Goal: Task Accomplishment & Management: Use online tool/utility

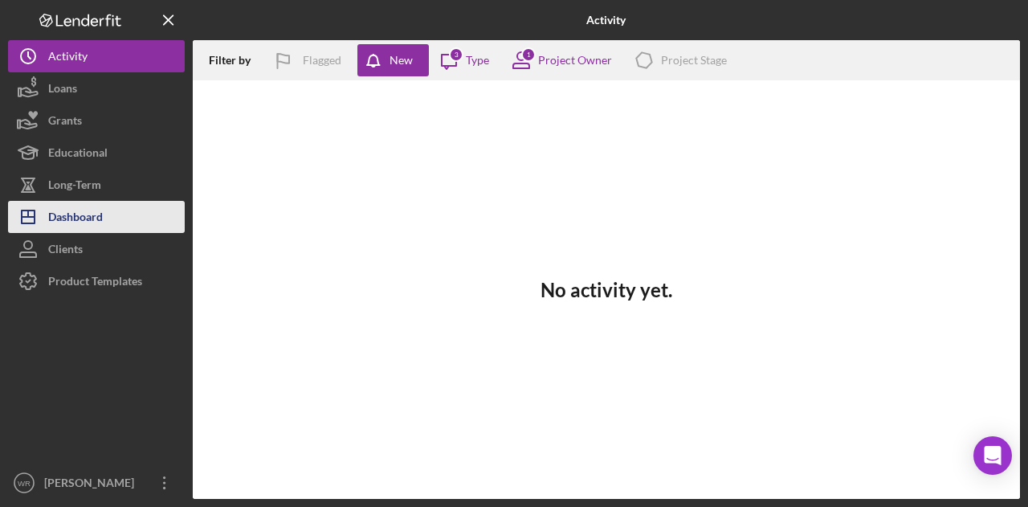
click at [141, 216] on button "Icon/Dashboard Dashboard" at bounding box center [96, 217] width 177 height 32
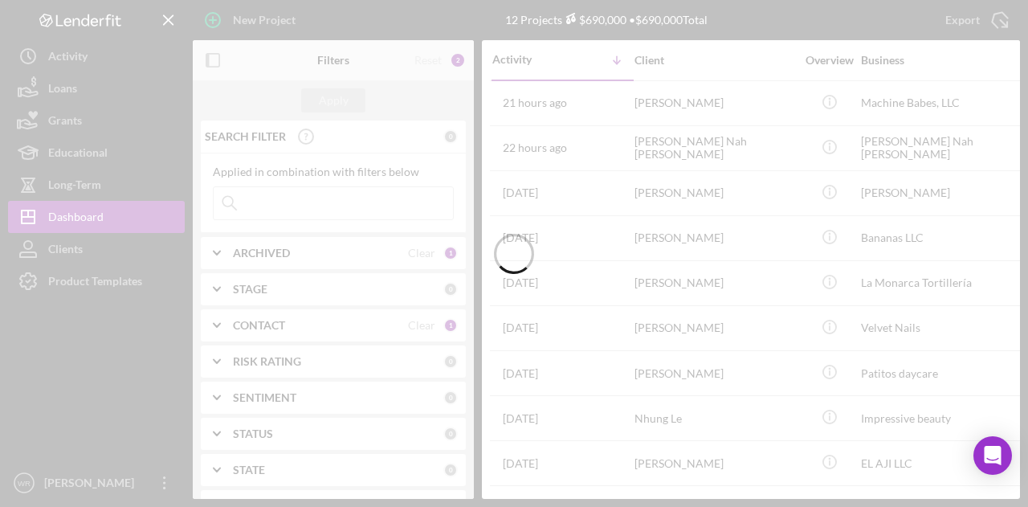
click at [209, 54] on div at bounding box center [514, 253] width 1028 height 507
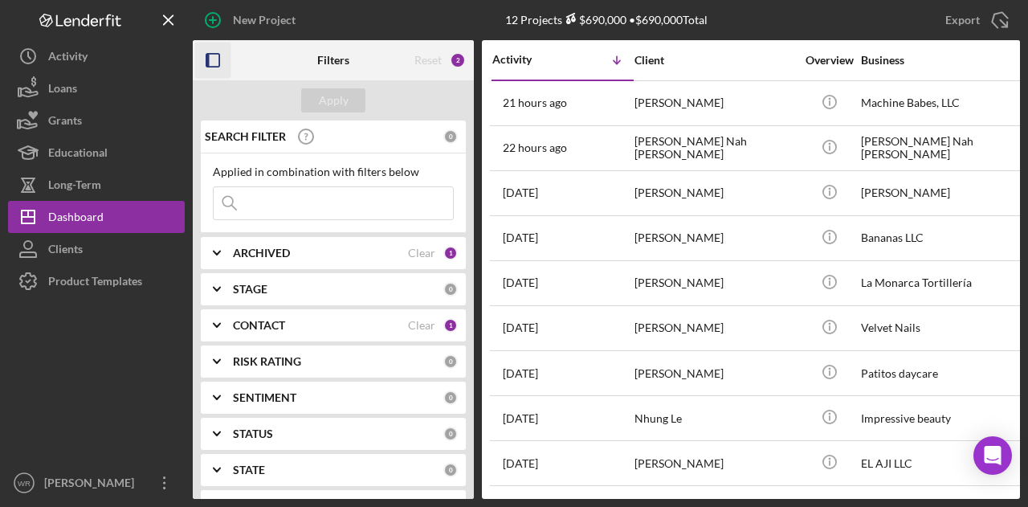
click at [222, 66] on icon "button" at bounding box center [213, 61] width 36 height 36
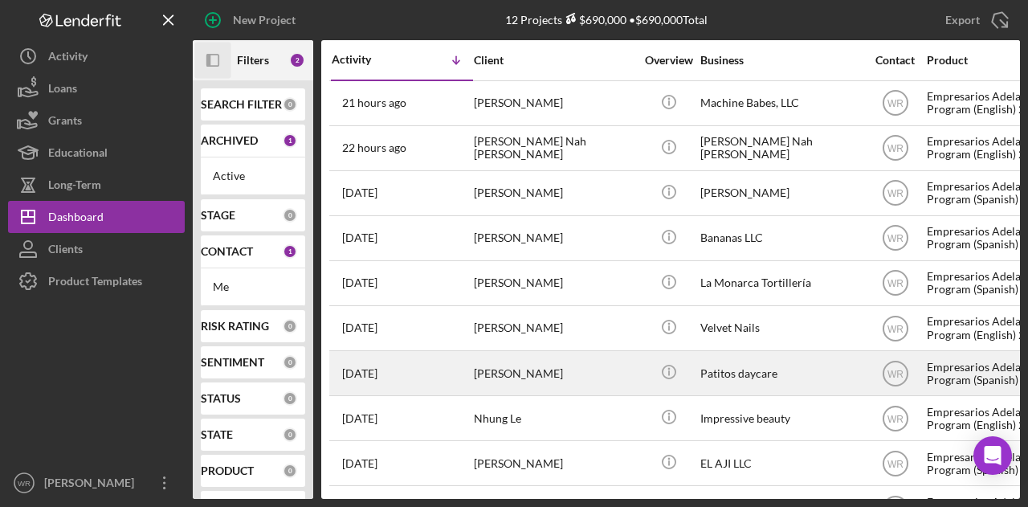
click at [529, 356] on div "[PERSON_NAME]" at bounding box center [554, 373] width 161 height 43
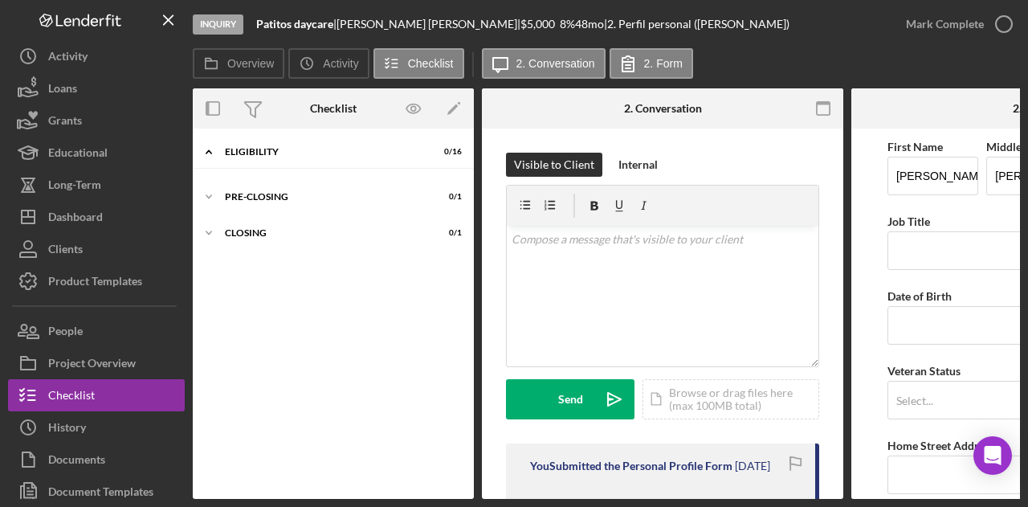
click at [117, 312] on div "Icon/History Activity Loans Grants Educational Long-Term Icon/Dashboard Dashboa…" at bounding box center [96, 290] width 177 height 500
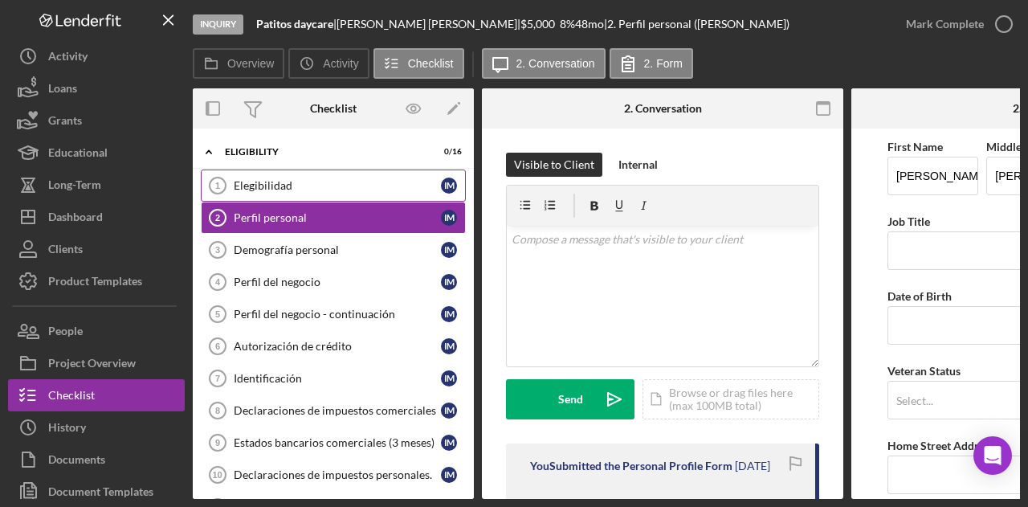
click at [323, 194] on link "Elegibilidad 1 Elegibilidad I M" at bounding box center [333, 186] width 265 height 32
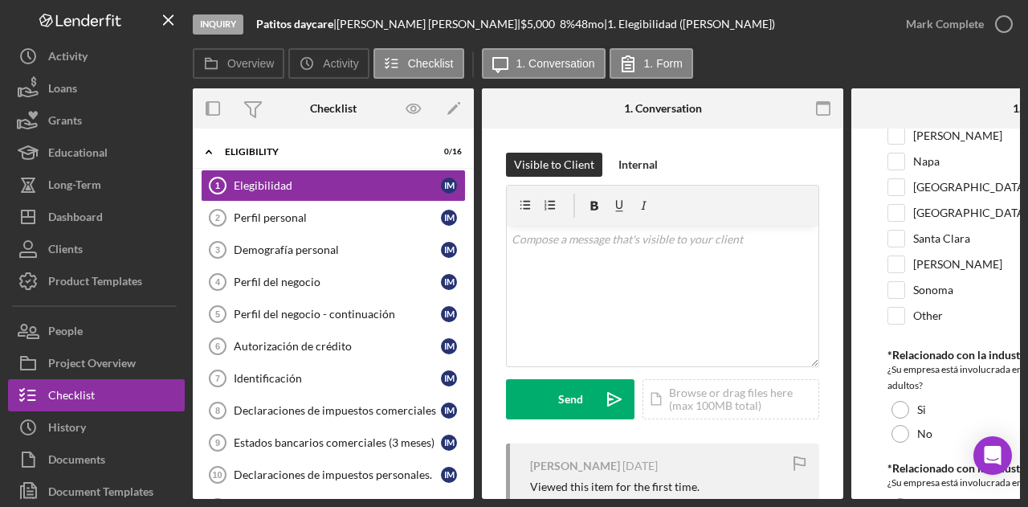
scroll to position [794, 0]
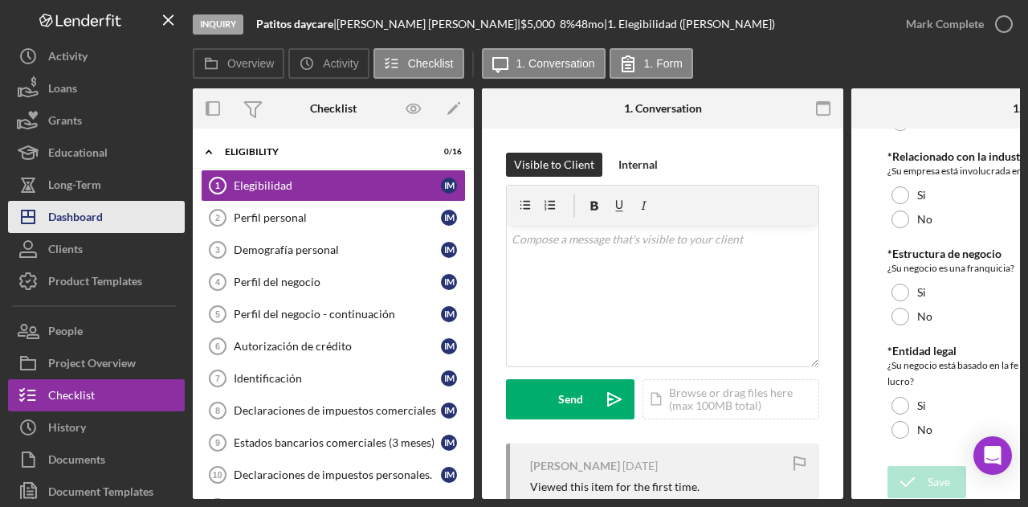
click at [122, 214] on button "Icon/Dashboard Dashboard" at bounding box center [96, 217] width 177 height 32
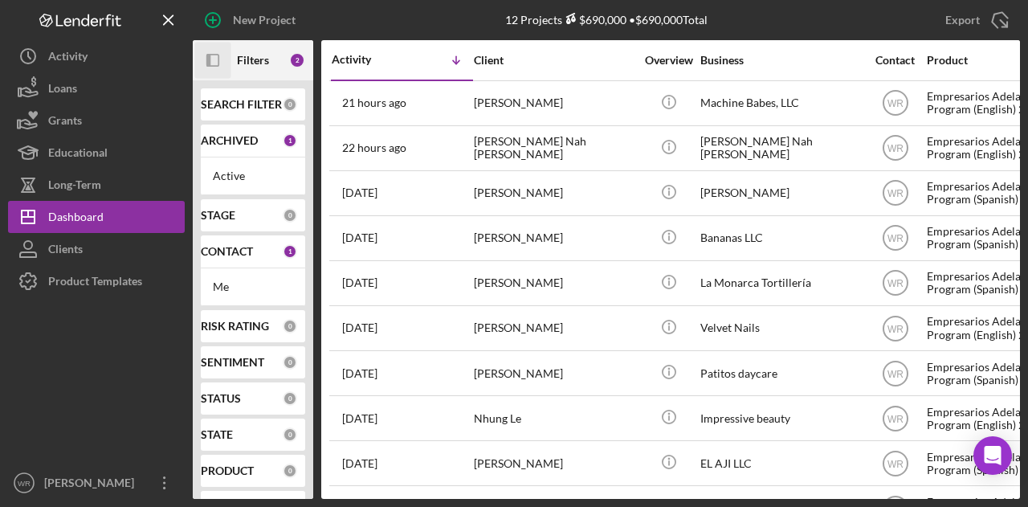
click at [215, 55] on rect "button" at bounding box center [212, 60] width 11 height 11
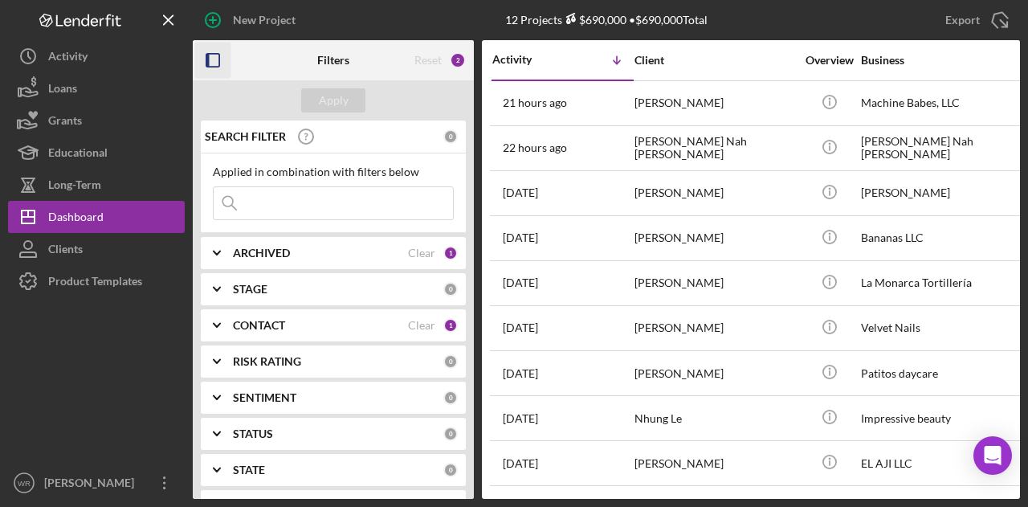
click at [288, 333] on div "CONTACT Clear 1" at bounding box center [345, 325] width 225 height 32
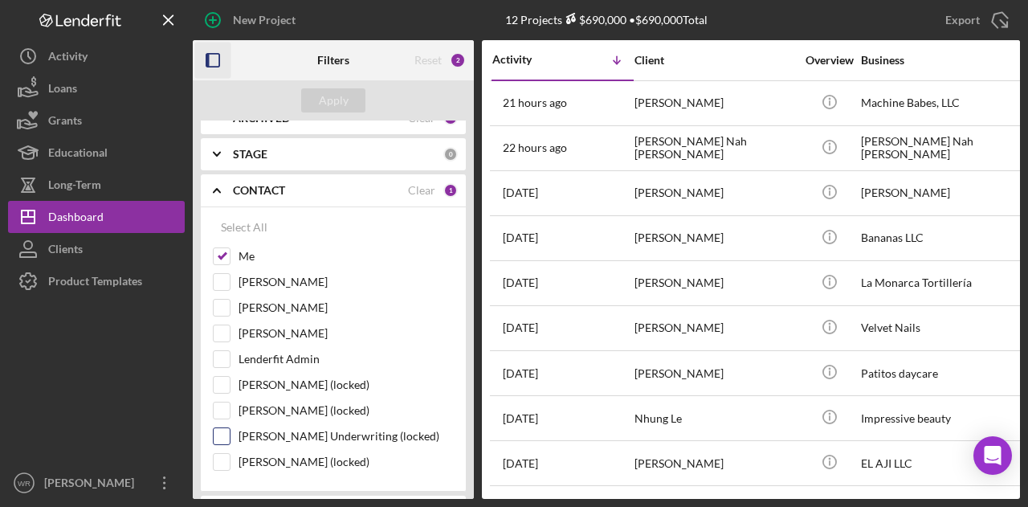
scroll to position [161, 0]
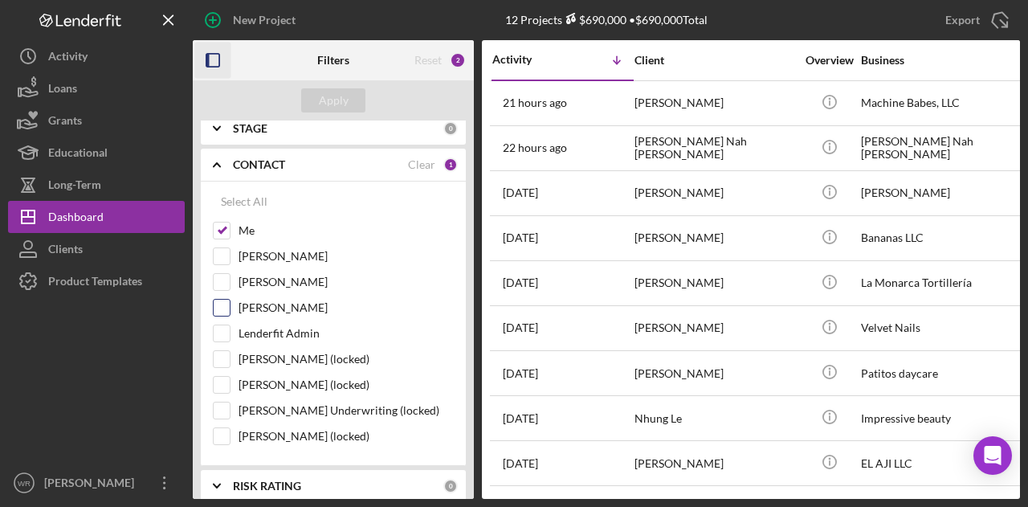
click at [260, 303] on label "[PERSON_NAME]" at bounding box center [346, 308] width 215 height 16
click at [230, 303] on input "[PERSON_NAME]" at bounding box center [222, 308] width 16 height 16
click at [336, 97] on div "Apply" at bounding box center [334, 100] width 30 height 24
click at [291, 311] on label "[PERSON_NAME]" at bounding box center [346, 308] width 215 height 16
click at [230, 311] on input "[PERSON_NAME]" at bounding box center [222, 308] width 16 height 16
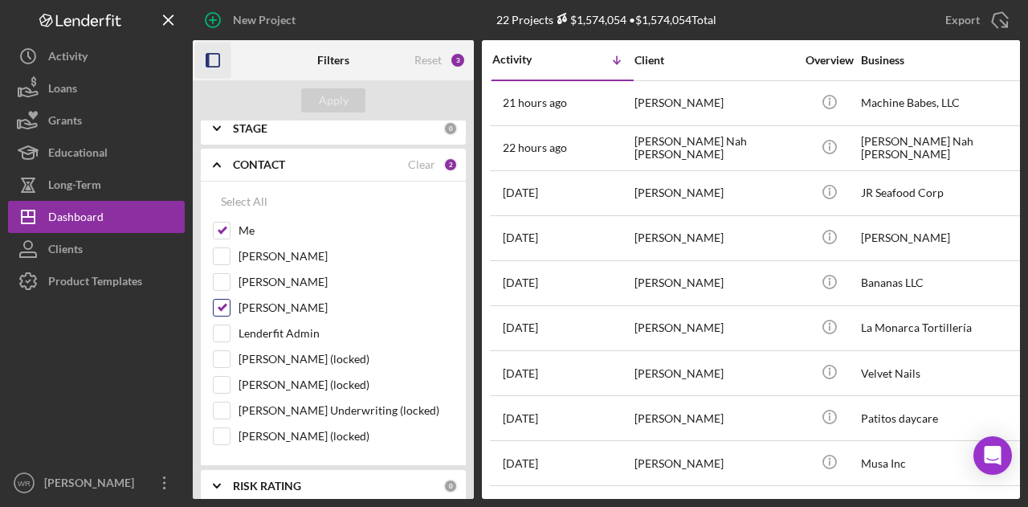
checkbox input "false"
click at [339, 99] on div "Apply" at bounding box center [334, 100] width 30 height 24
click at [219, 68] on icon "button" at bounding box center [213, 61] width 36 height 36
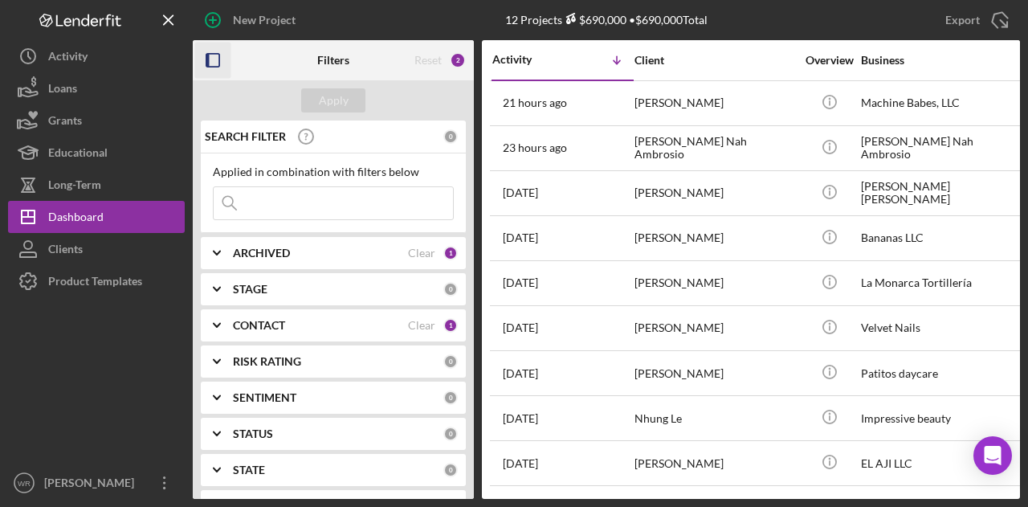
click at [222, 57] on icon "button" at bounding box center [213, 61] width 36 height 36
